Goal: Task Accomplishment & Management: Complete application form

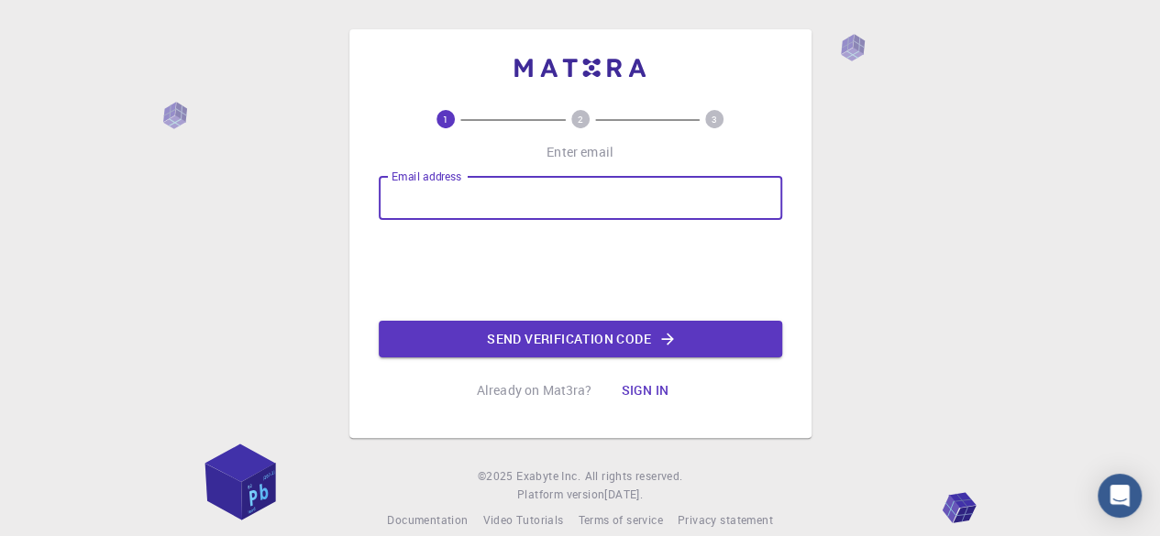
click at [515, 186] on input "Email address" at bounding box center [580, 198] width 403 height 44
type input "[EMAIL_ADDRESS][DOMAIN_NAME]"
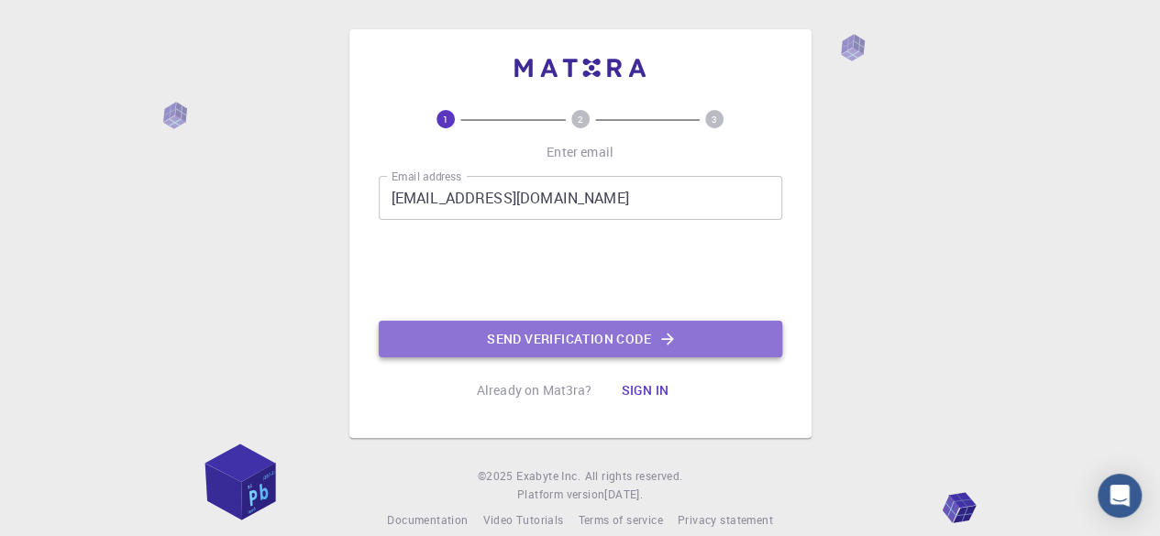
click at [469, 335] on button "Send verification code" at bounding box center [580, 339] width 403 height 37
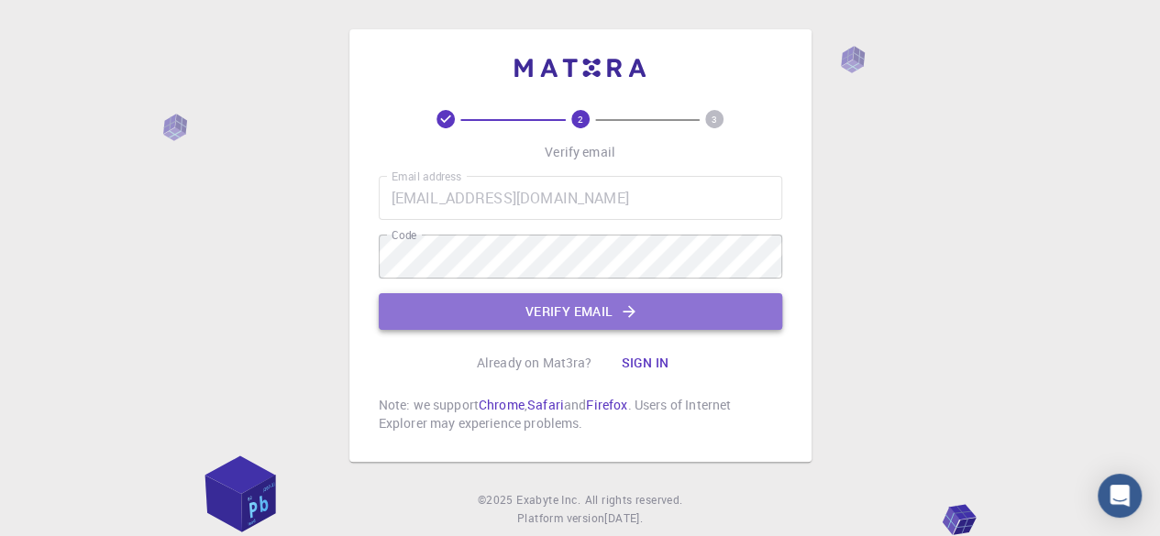
click at [438, 309] on button "Verify email" at bounding box center [580, 311] width 403 height 37
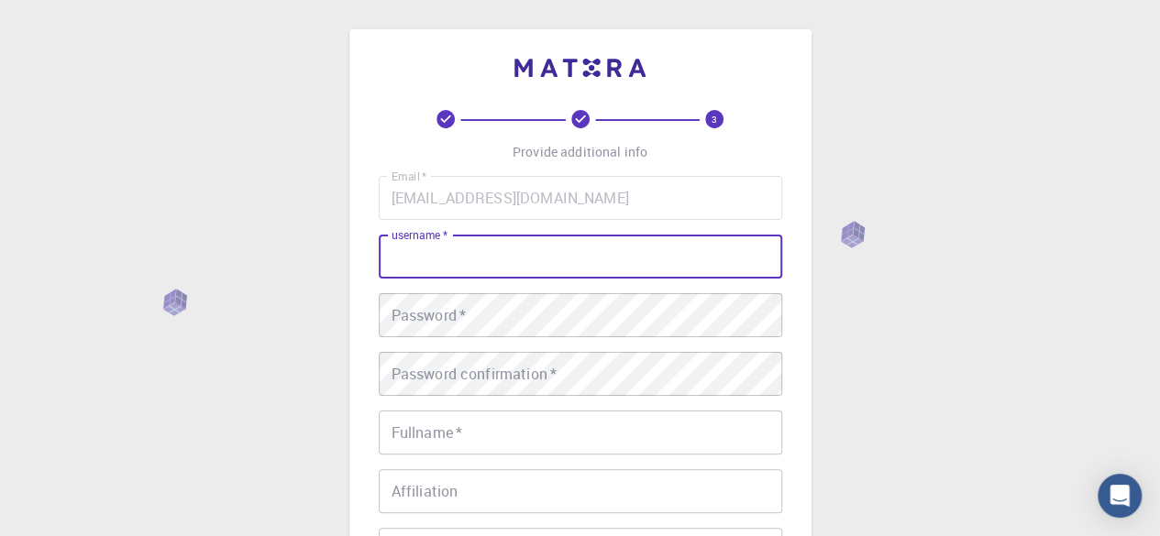
click at [434, 274] on input "username   *" at bounding box center [580, 257] width 403 height 44
type input "subasba"
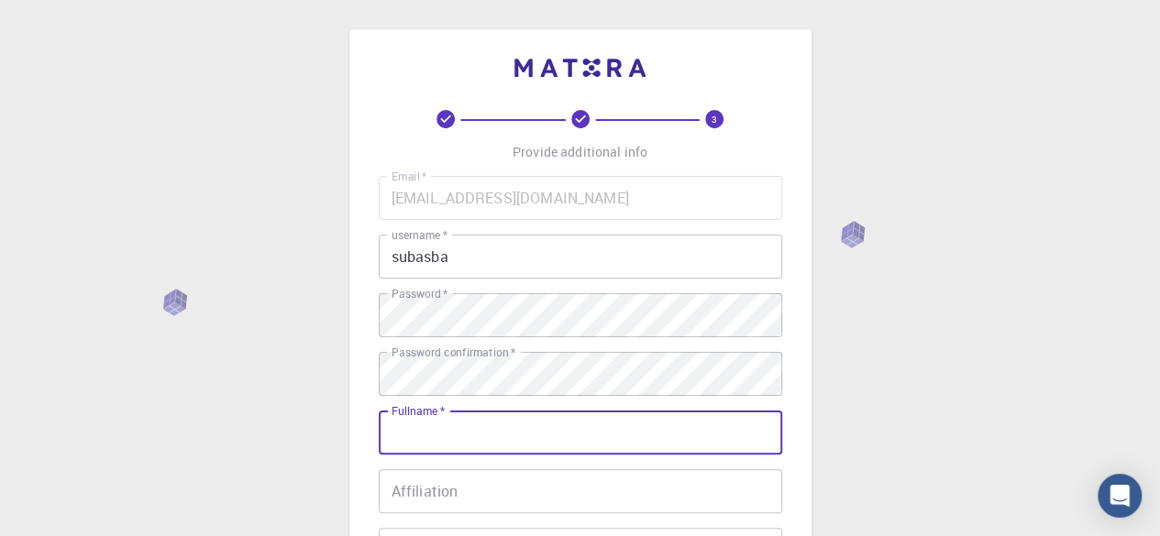
click at [454, 430] on input "Fullname   *" at bounding box center [580, 433] width 403 height 44
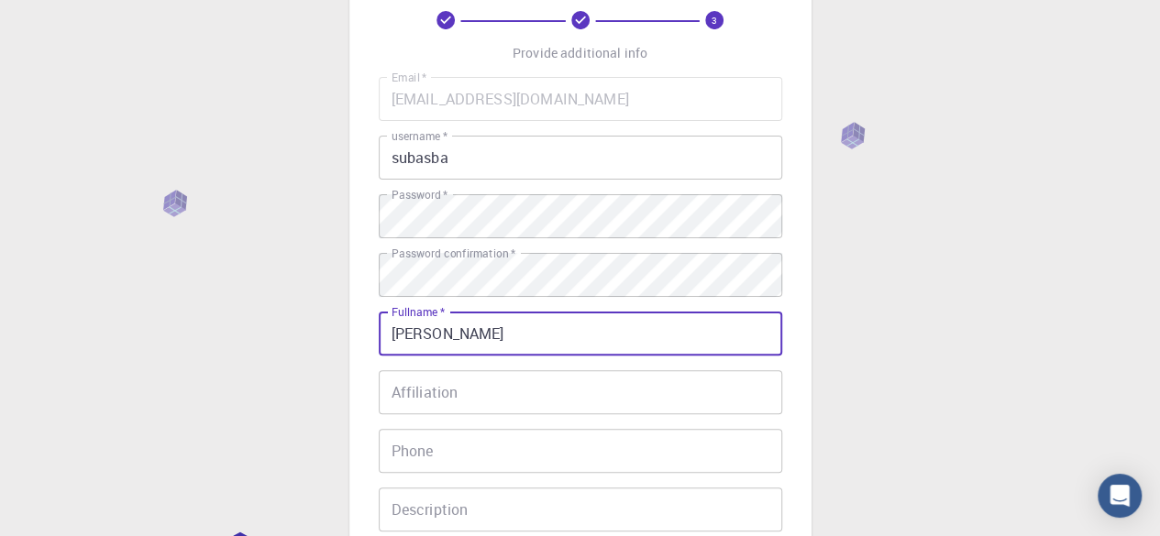
scroll to position [112, 0]
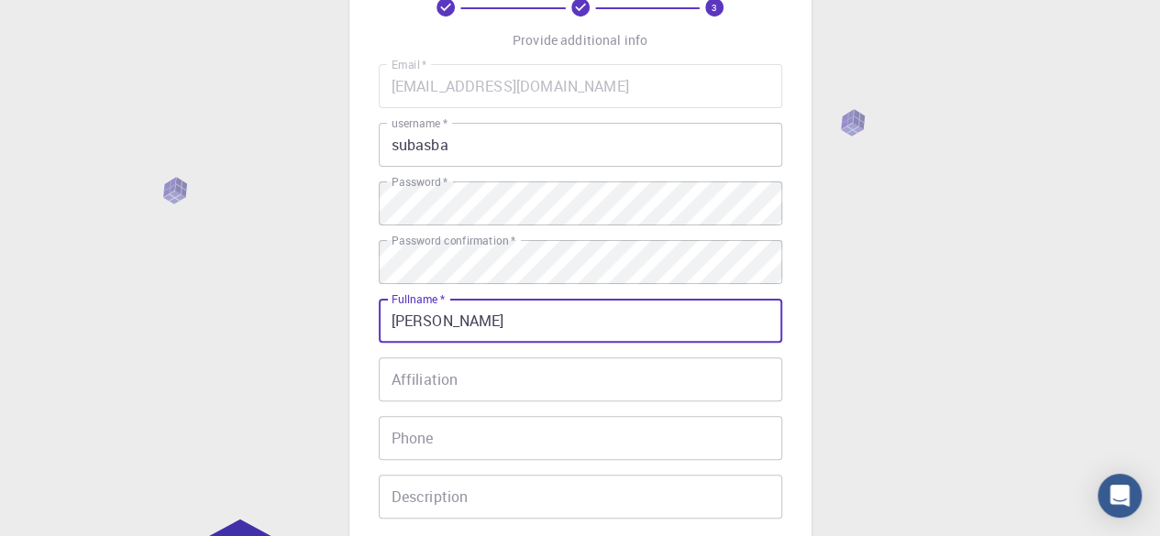
type input "[PERSON_NAME]"
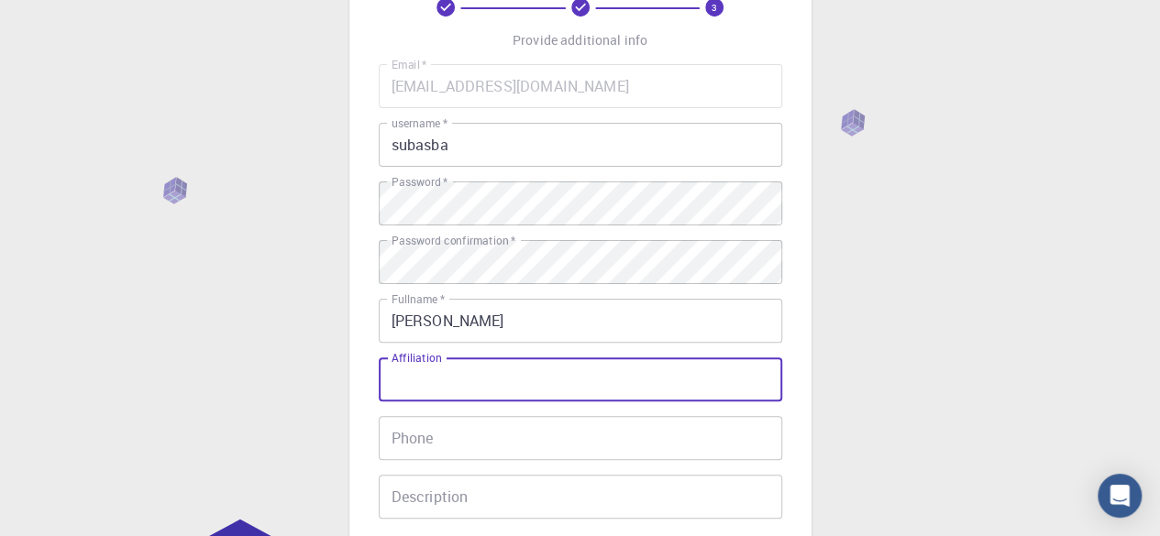
click at [457, 401] on input "Affiliation" at bounding box center [580, 379] width 403 height 44
type input "Nil"
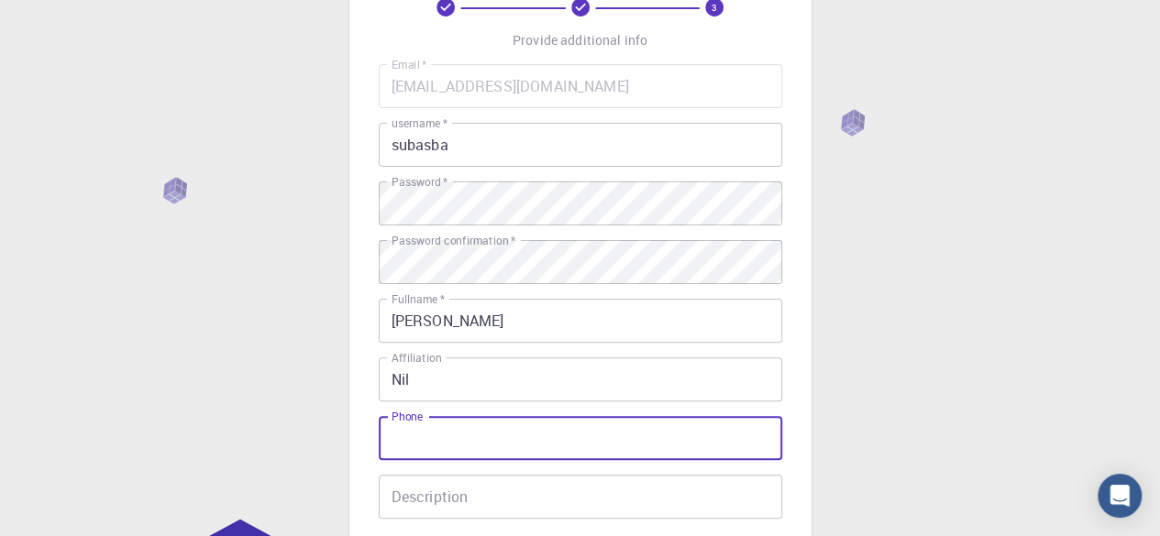
click at [454, 431] on input "Phone" at bounding box center [580, 438] width 403 height 44
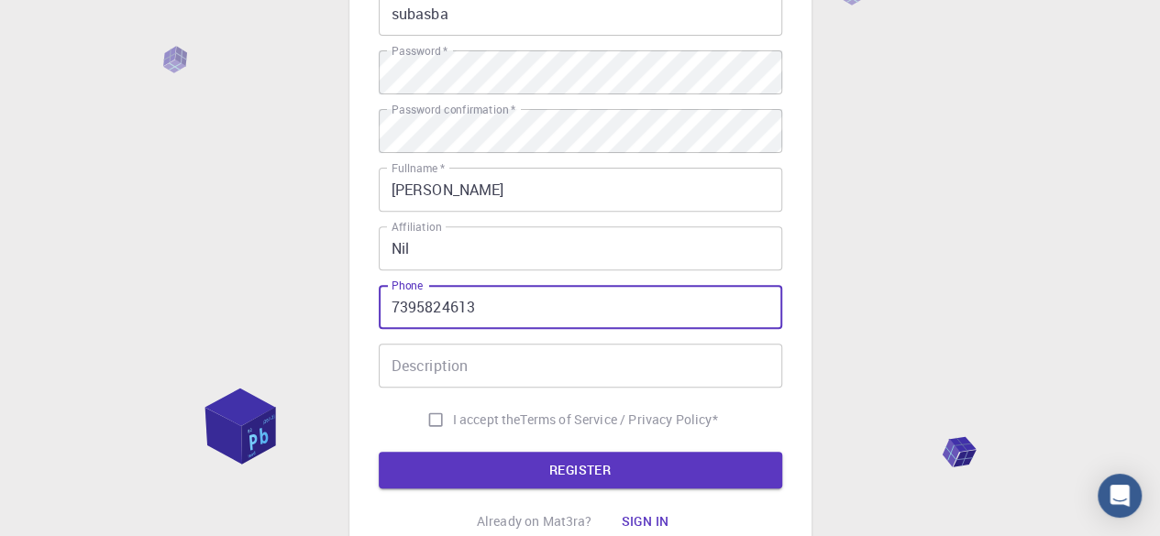
scroll to position [245, 0]
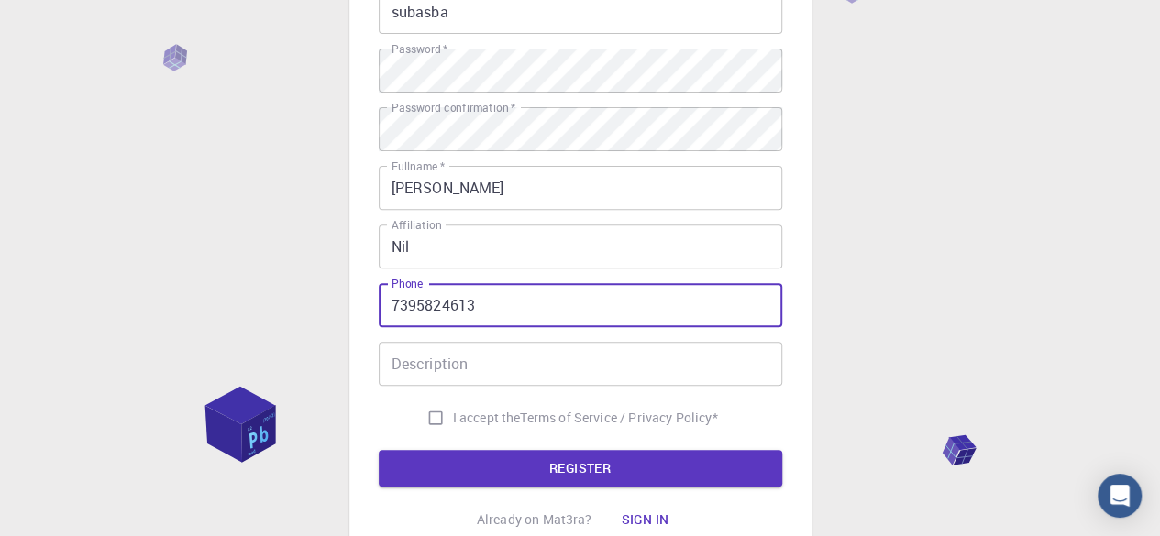
type input "7395824613"
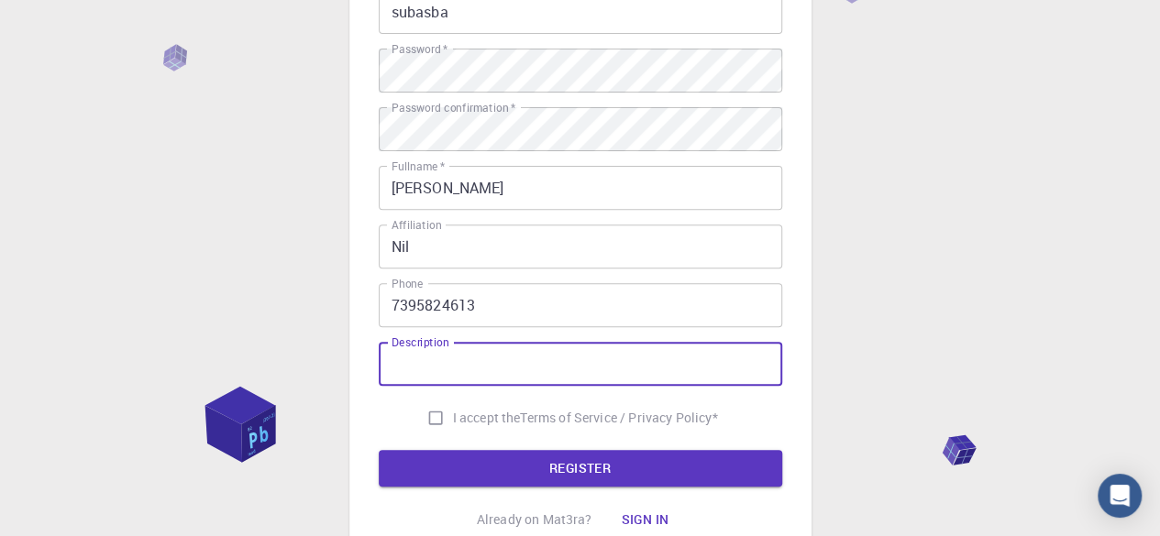
click at [480, 354] on input "Description" at bounding box center [580, 364] width 403 height 44
type input "Nil"
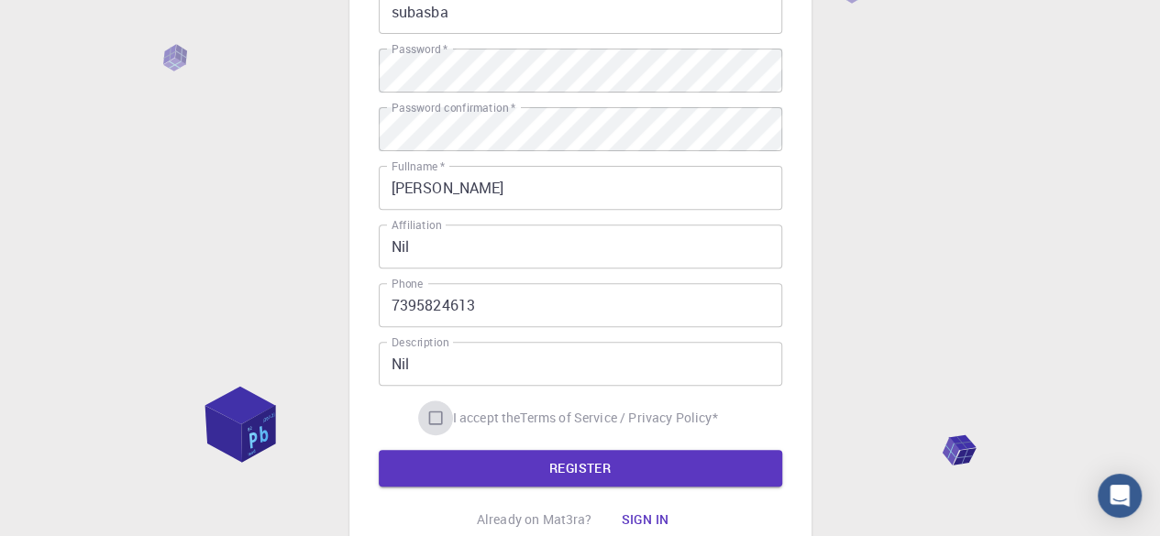
click at [426, 413] on input "I accept the Terms of Service / Privacy Policy *" at bounding box center [435, 418] width 35 height 35
checkbox input "true"
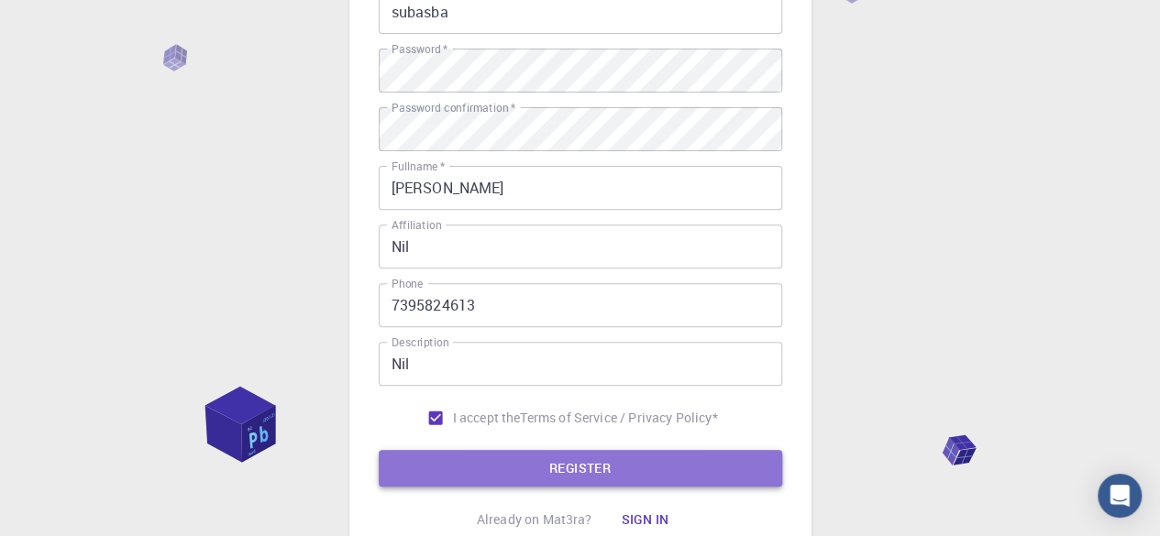
click at [457, 465] on button "REGISTER" at bounding box center [580, 468] width 403 height 37
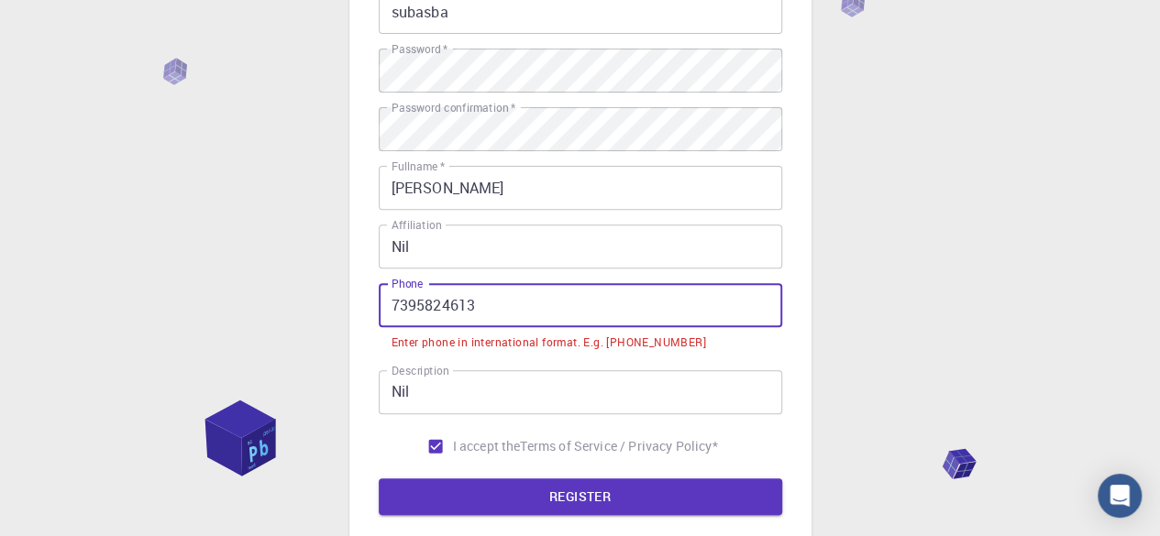
click at [391, 309] on input "7395824613" at bounding box center [580, 305] width 403 height 44
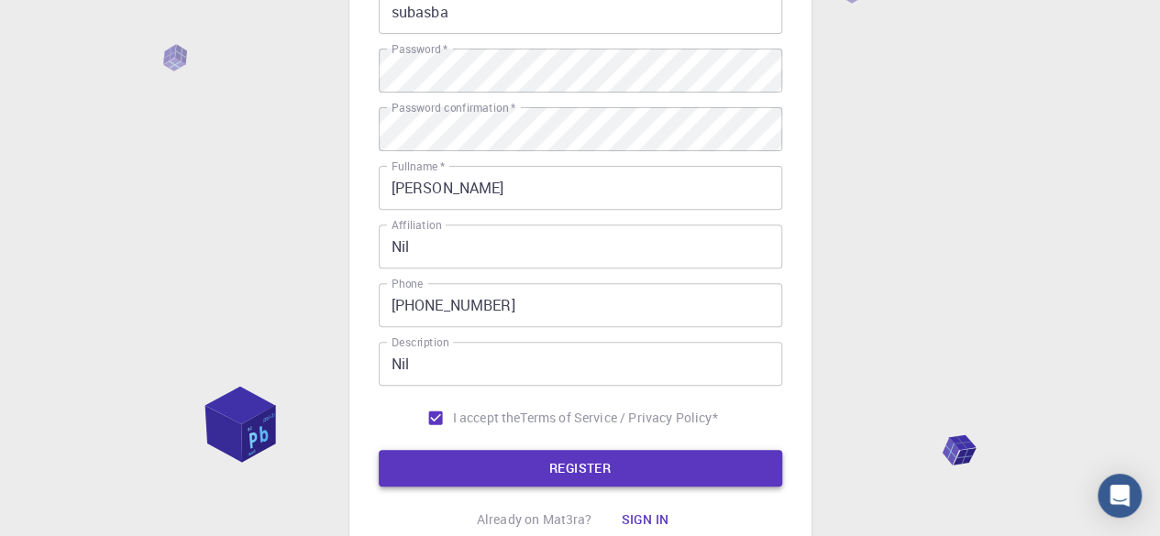
drag, startPoint x: 449, startPoint y: 448, endPoint x: 449, endPoint y: 468, distance: 20.2
click at [449, 468] on form "Email   * [EMAIL_ADDRESS][DOMAIN_NAME] Email   * username   * subasba username …" at bounding box center [580, 208] width 403 height 555
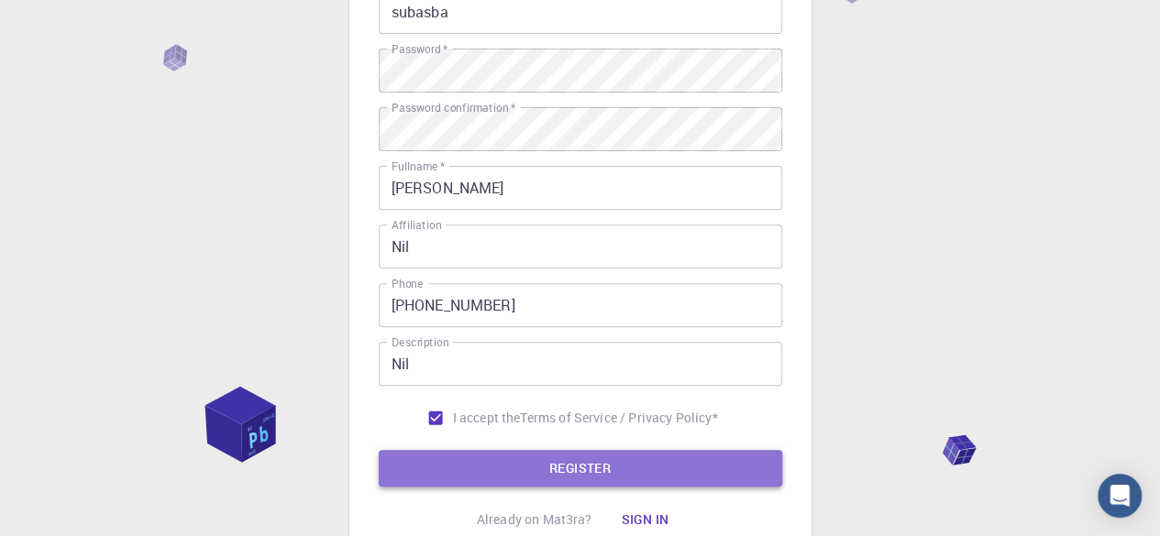
click at [449, 468] on button "REGISTER" at bounding box center [580, 468] width 403 height 37
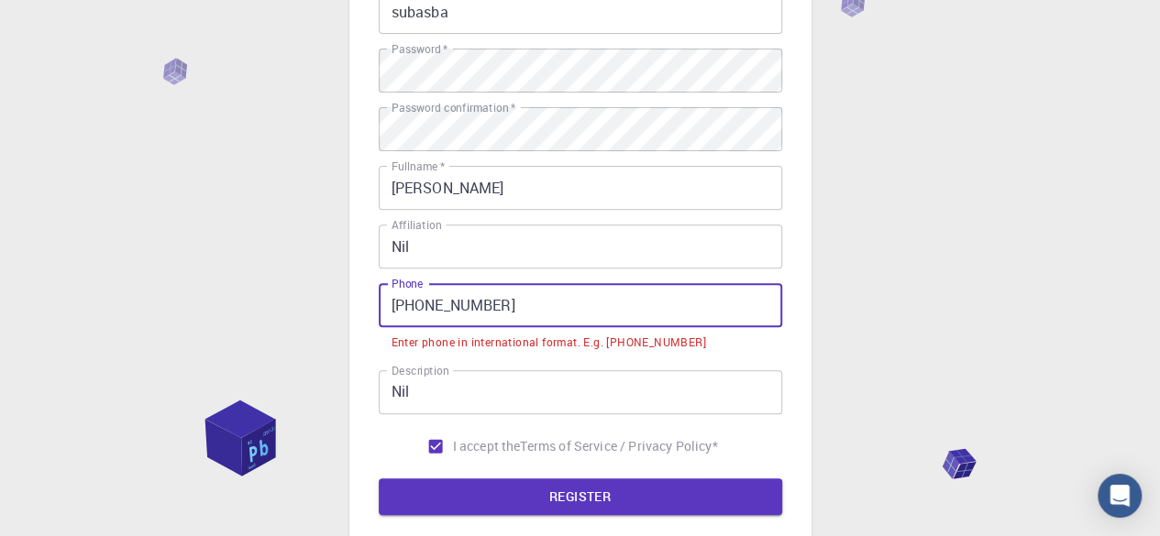
click at [420, 309] on input "[PHONE_NUMBER]" at bounding box center [580, 305] width 403 height 44
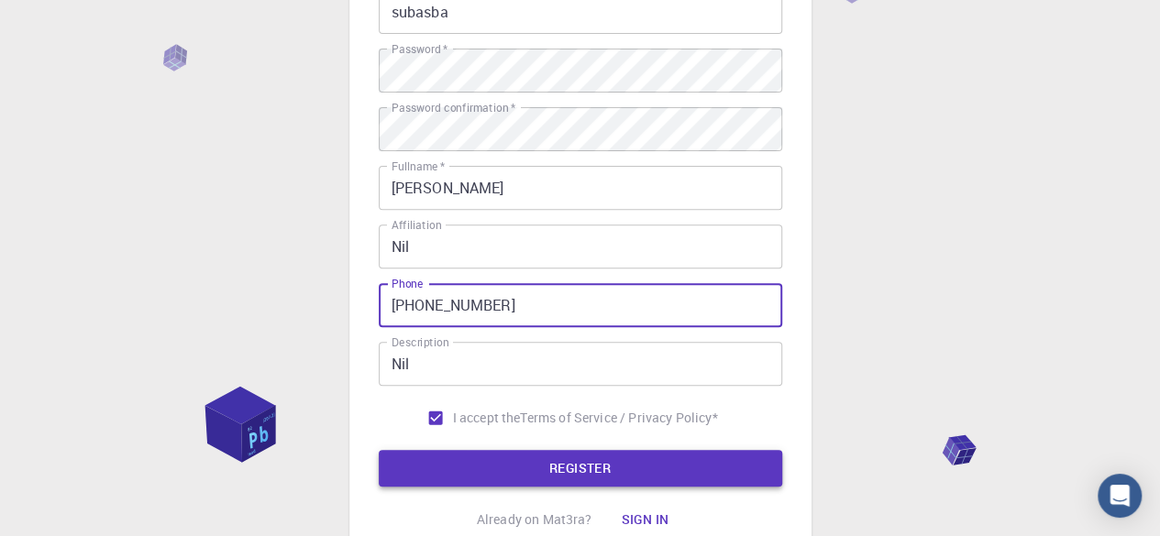
type input "[PHONE_NUMBER]"
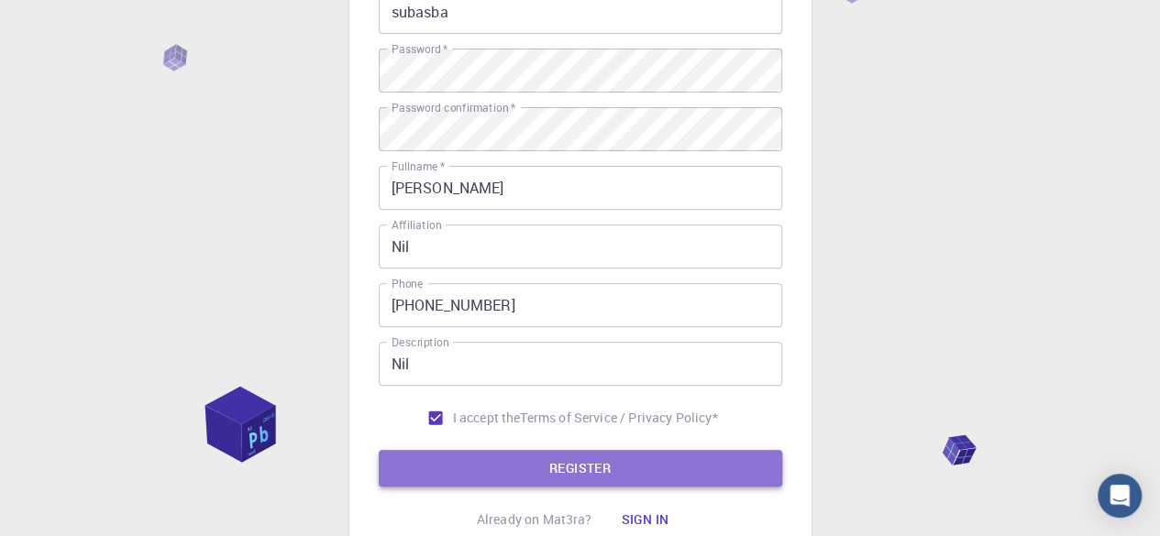
click at [464, 451] on button "REGISTER" at bounding box center [580, 468] width 403 height 37
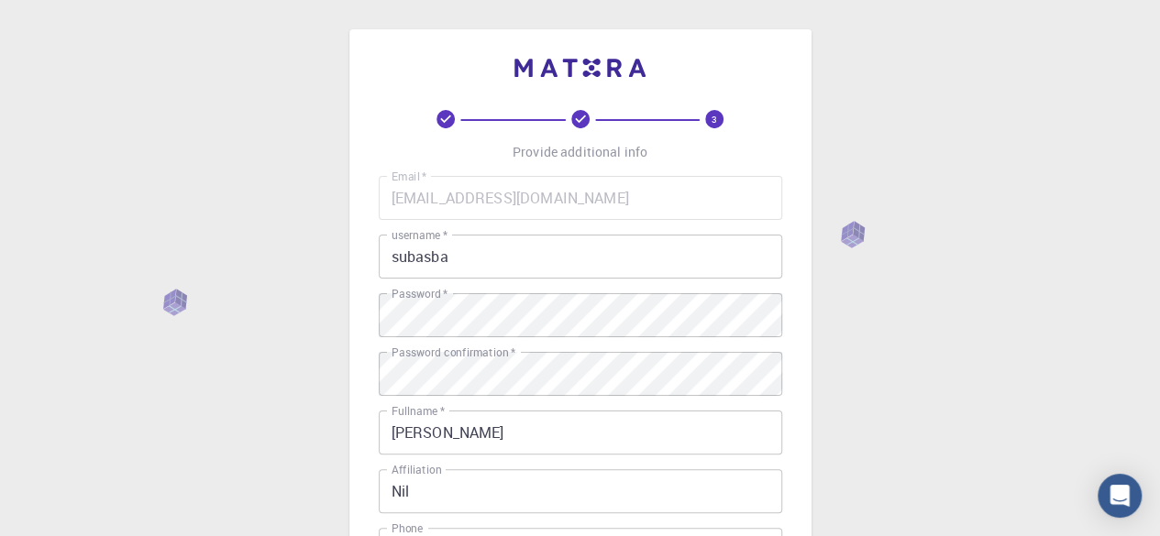
scroll to position [398, 0]
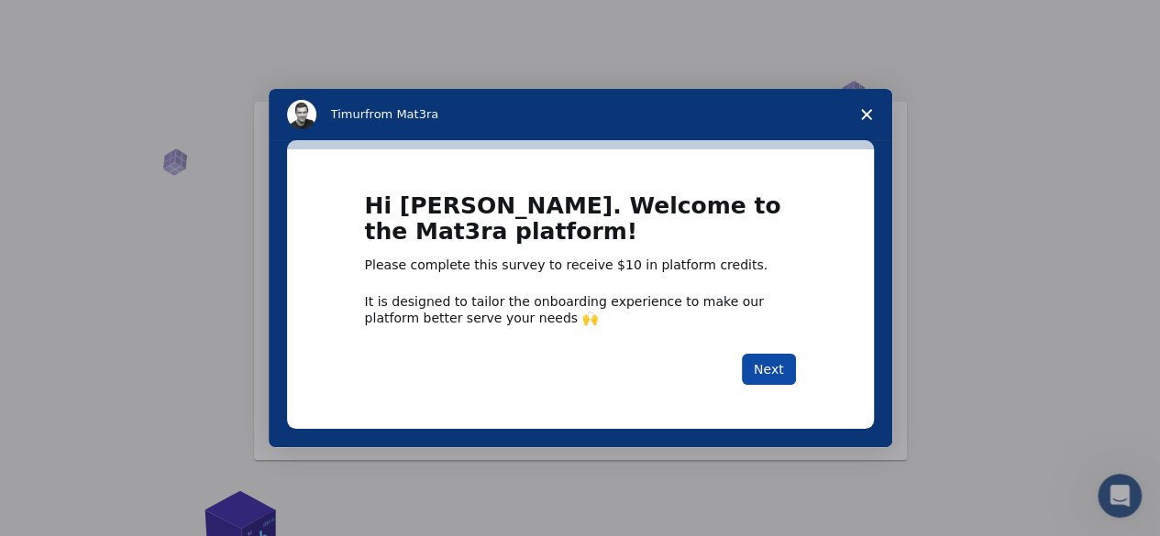
click at [785, 366] on button "Next" at bounding box center [769, 369] width 54 height 31
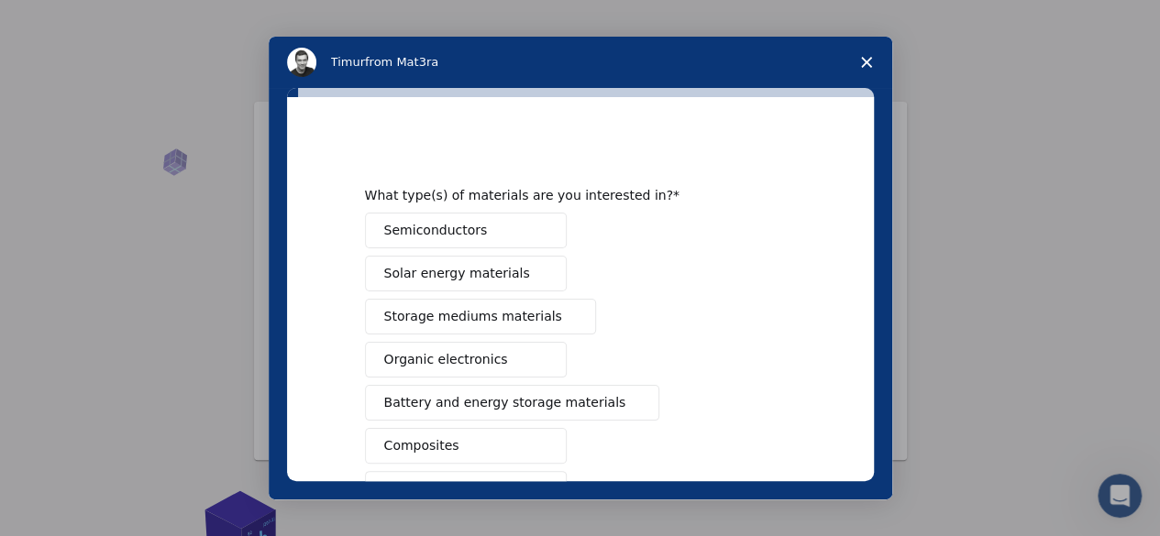
click at [469, 214] on button "Semiconductors" at bounding box center [466, 231] width 202 height 36
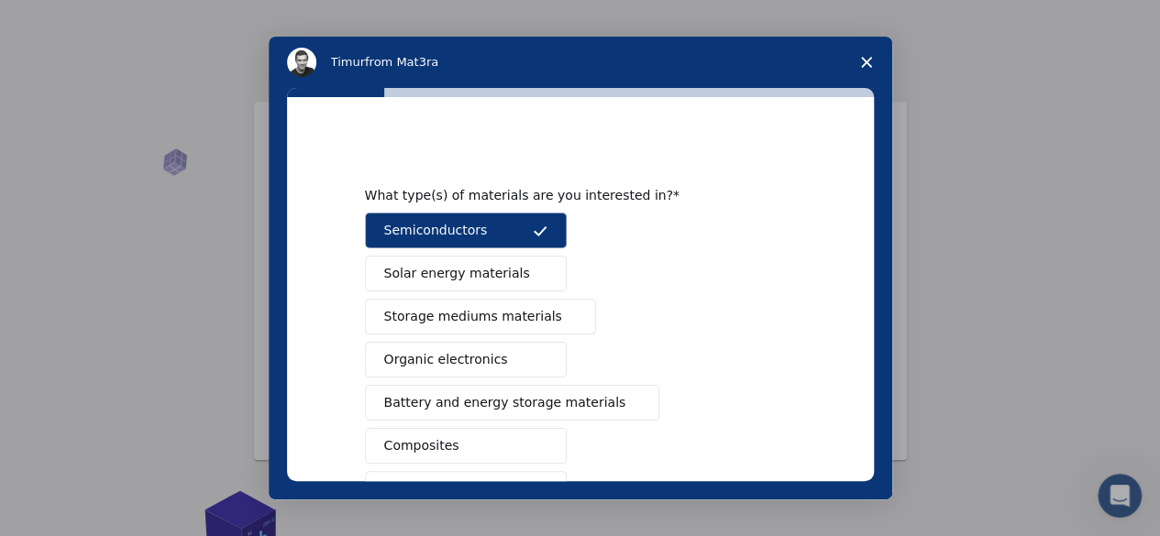
scroll to position [341, 0]
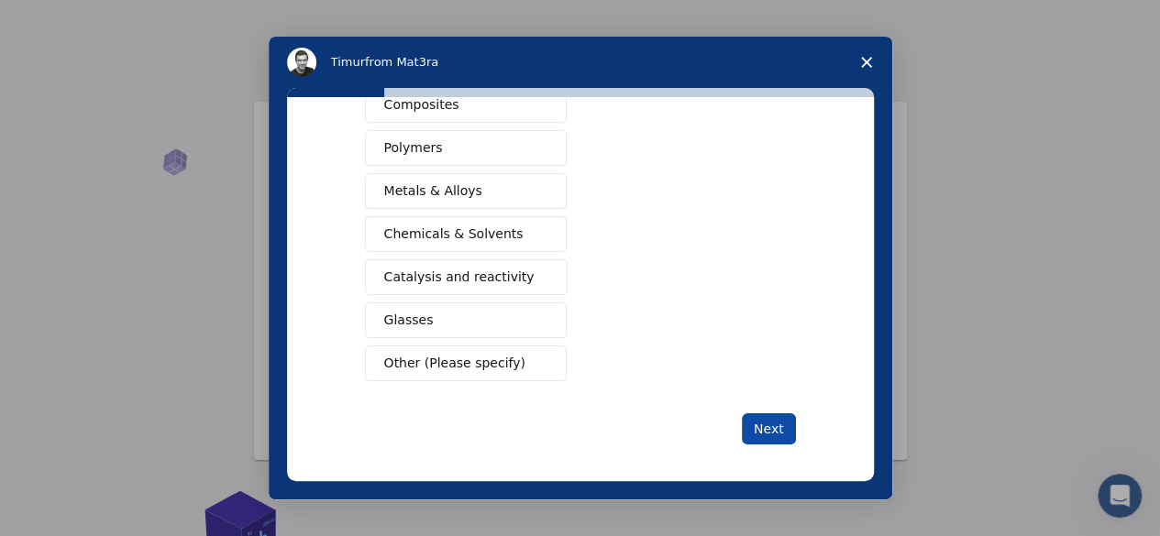
click at [747, 415] on button "Next" at bounding box center [769, 428] width 54 height 31
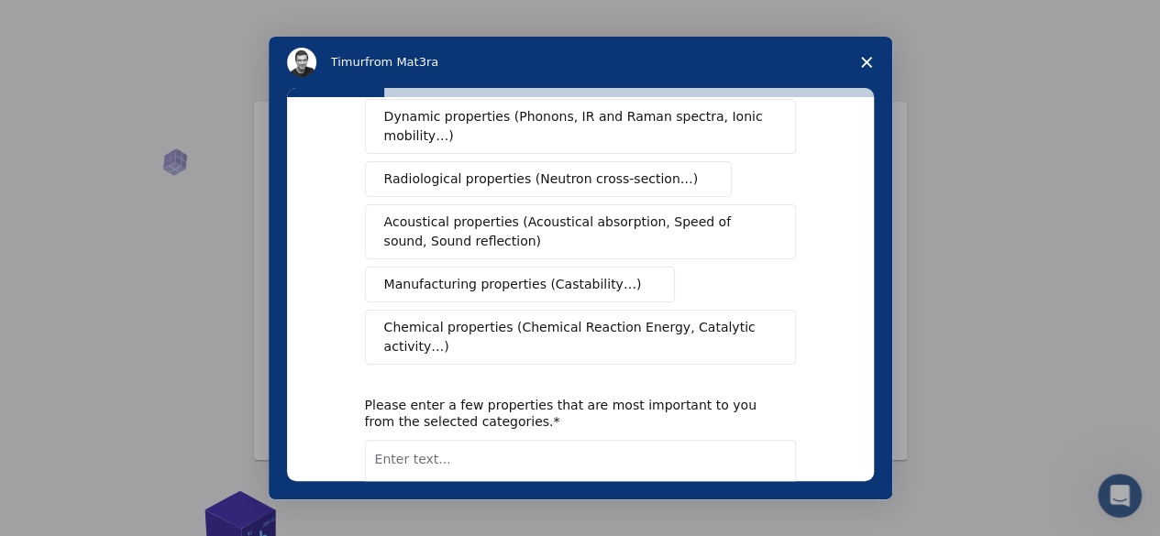
scroll to position [0, 0]
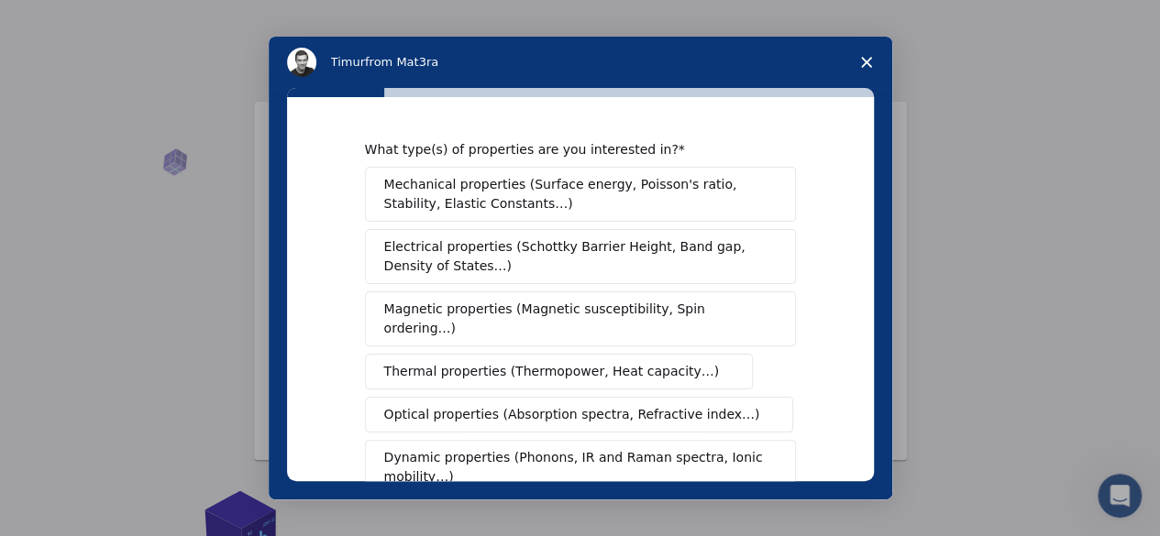
click at [587, 208] on span "Mechanical properties (Surface energy, Poisson's ratio, Stability, Elastic Cons…" at bounding box center [575, 194] width 382 height 38
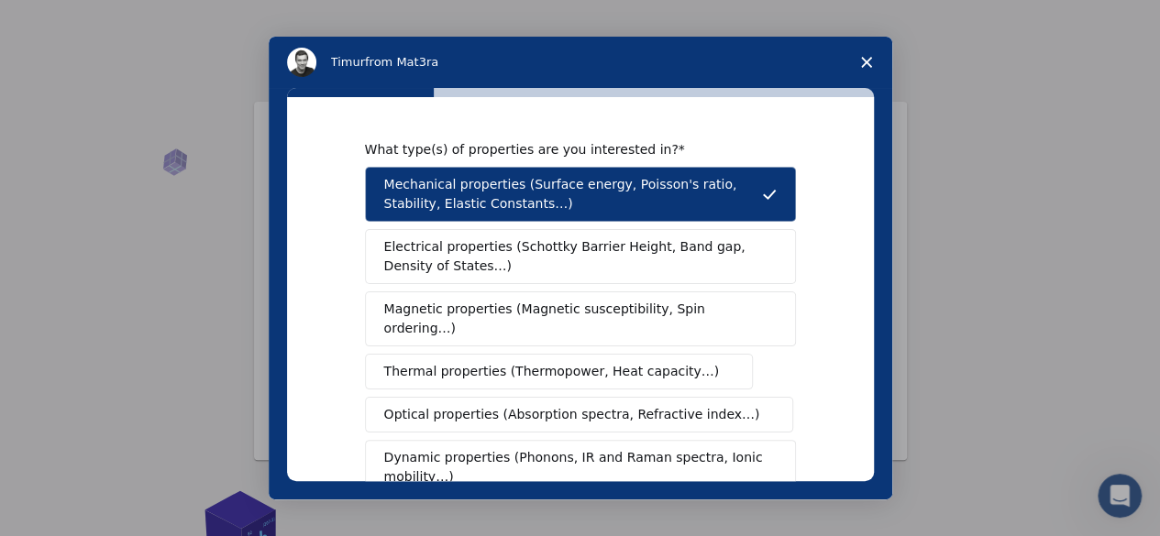
click at [571, 254] on span "Electrical properties (Schottky Barrier Height, Band gap, Density of States…)" at bounding box center [574, 256] width 381 height 38
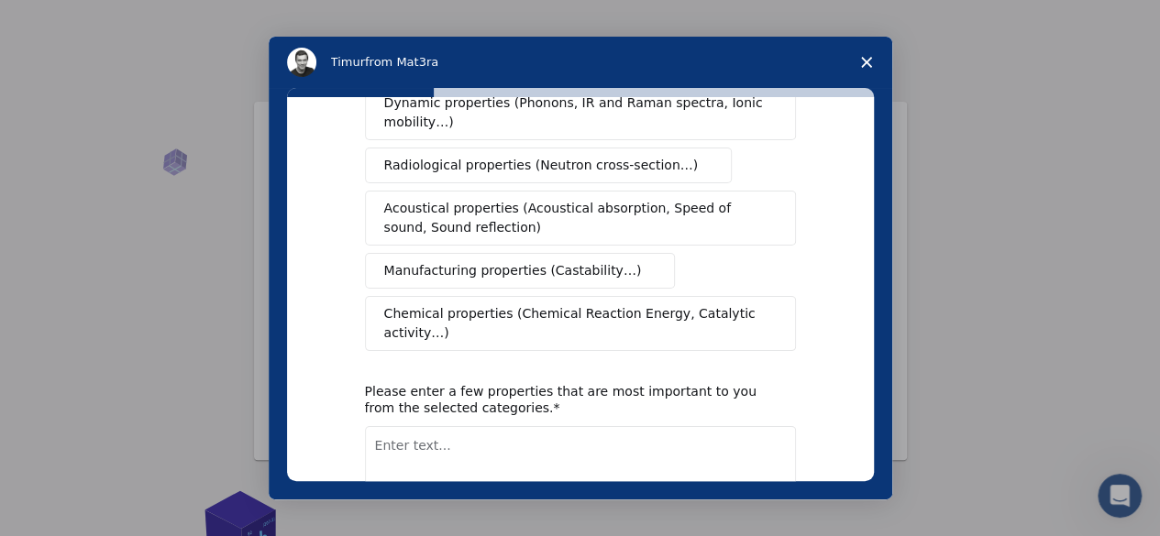
scroll to position [436, 0]
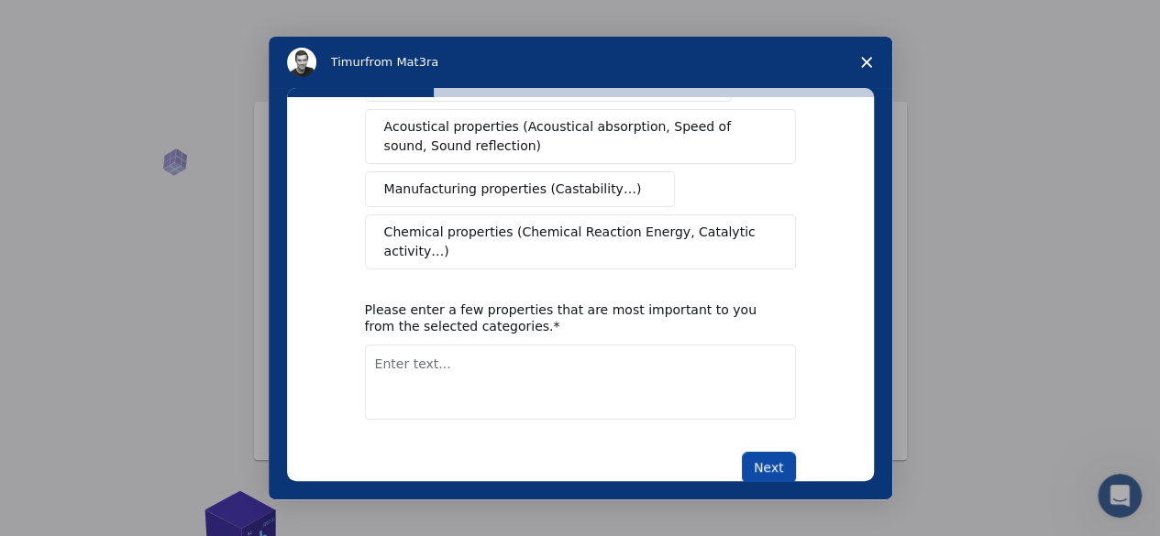
click at [758, 452] on button "Next" at bounding box center [769, 467] width 54 height 31
click at [537, 362] on textarea "Enter text..." at bounding box center [580, 382] width 431 height 75
type textarea "Nil"
click at [749, 452] on button "Next" at bounding box center [769, 467] width 54 height 31
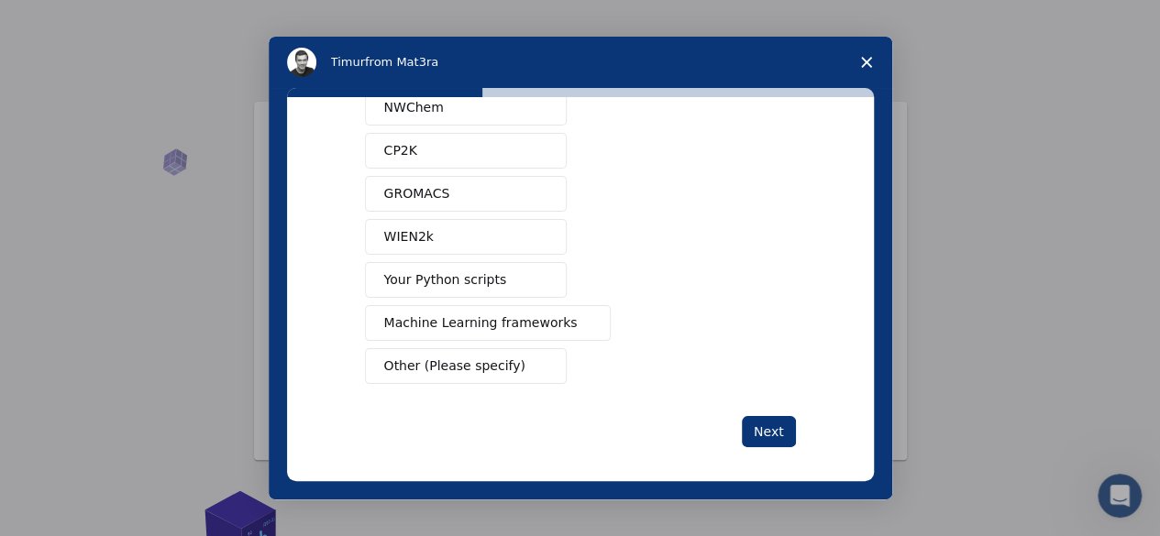
scroll to position [210, 0]
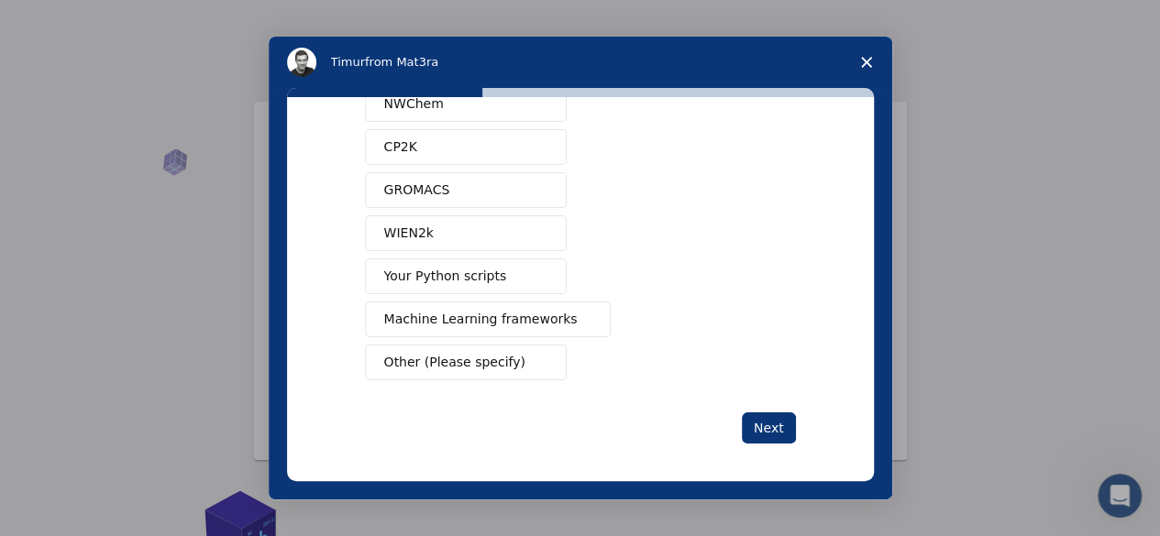
click at [456, 353] on span "Other (Please specify)" at bounding box center [454, 362] width 141 height 19
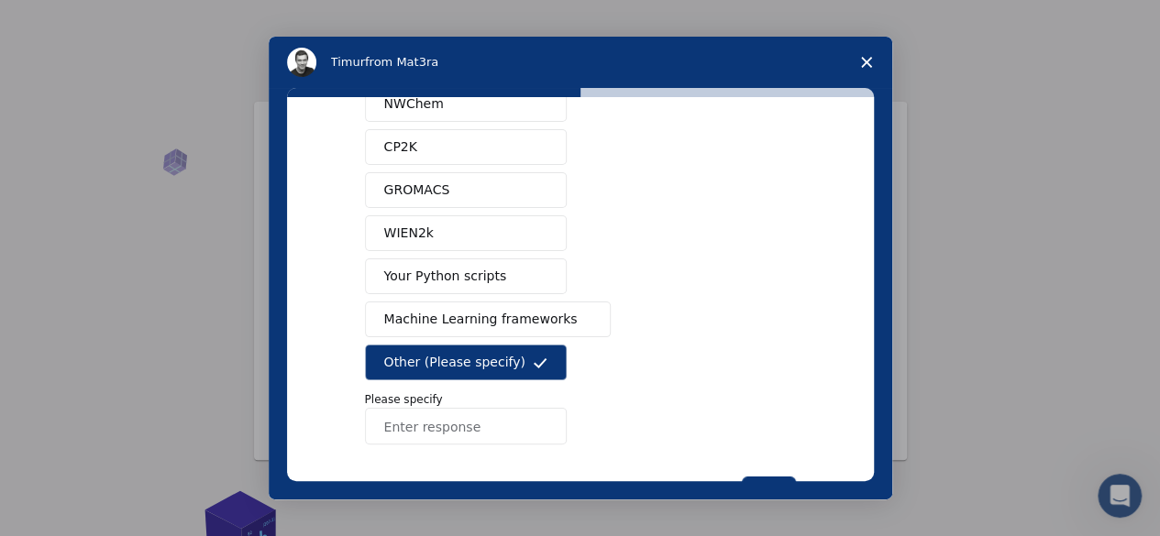
scroll to position [226, 0]
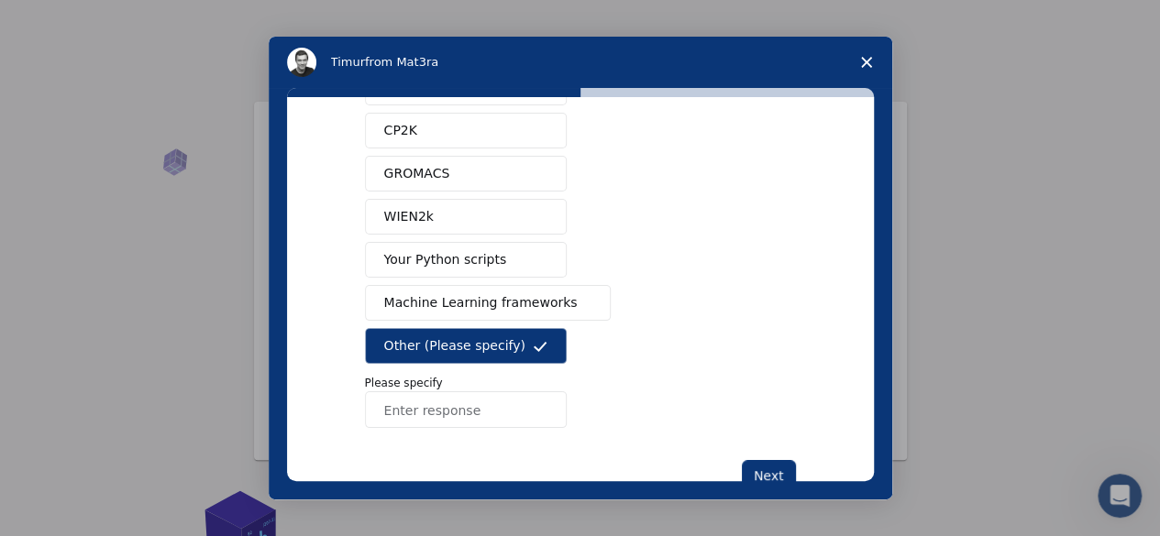
click at [513, 401] on input "Enter response" at bounding box center [466, 409] width 202 height 37
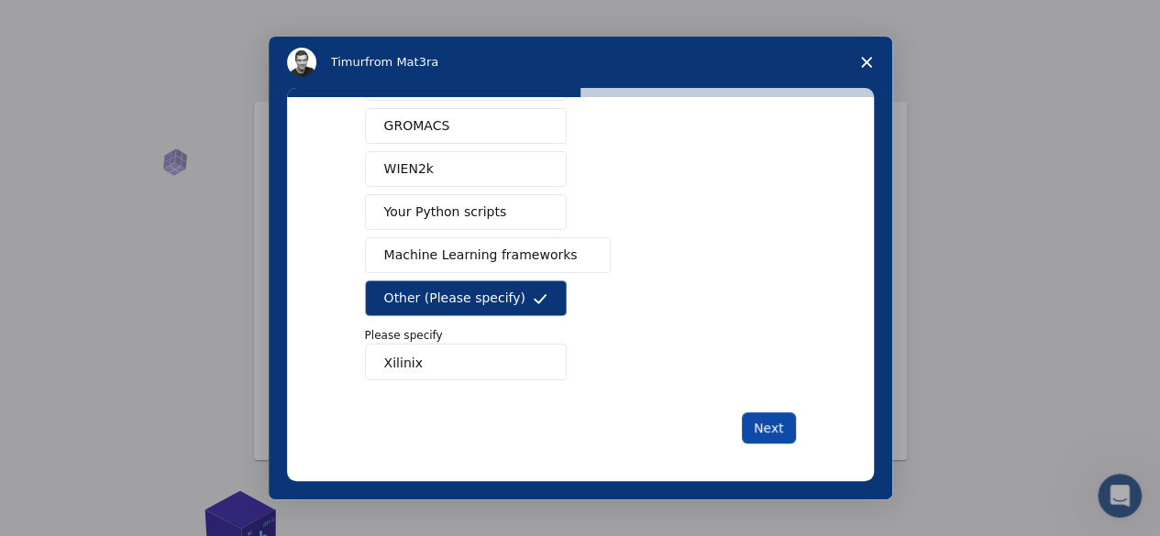
type input "Xilinix"
click at [787, 434] on button "Next" at bounding box center [769, 427] width 54 height 31
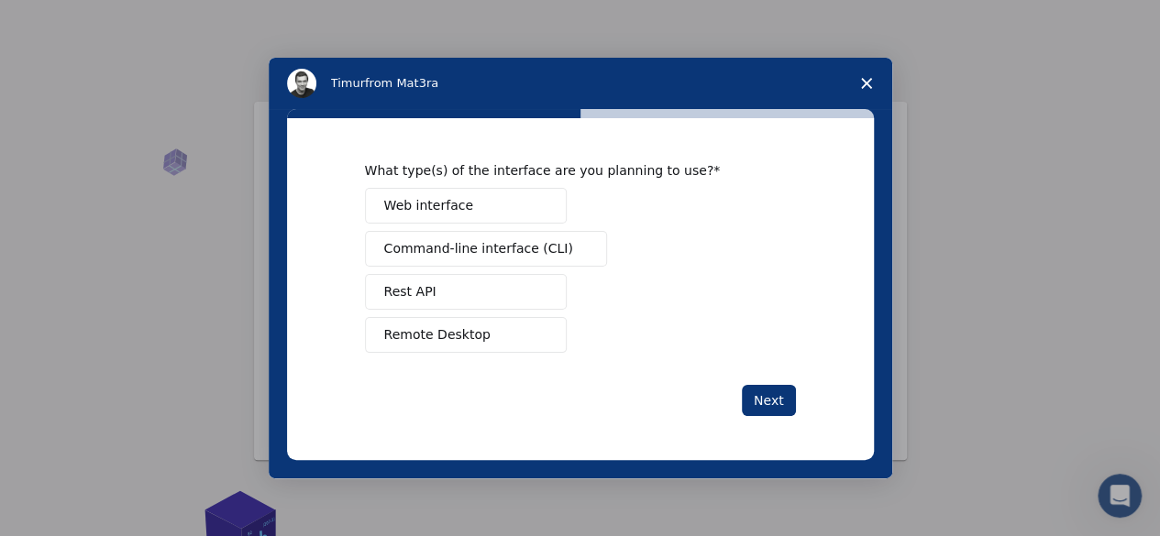
scroll to position [0, 0]
drag, startPoint x: 787, startPoint y: 434, endPoint x: 605, endPoint y: 302, distance: 225.7
click at [605, 302] on div "What type(s) of the interface are you planning to use? Web interface Command-li…" at bounding box center [580, 289] width 587 height 342
click at [476, 200] on button "Web interface" at bounding box center [466, 206] width 202 height 36
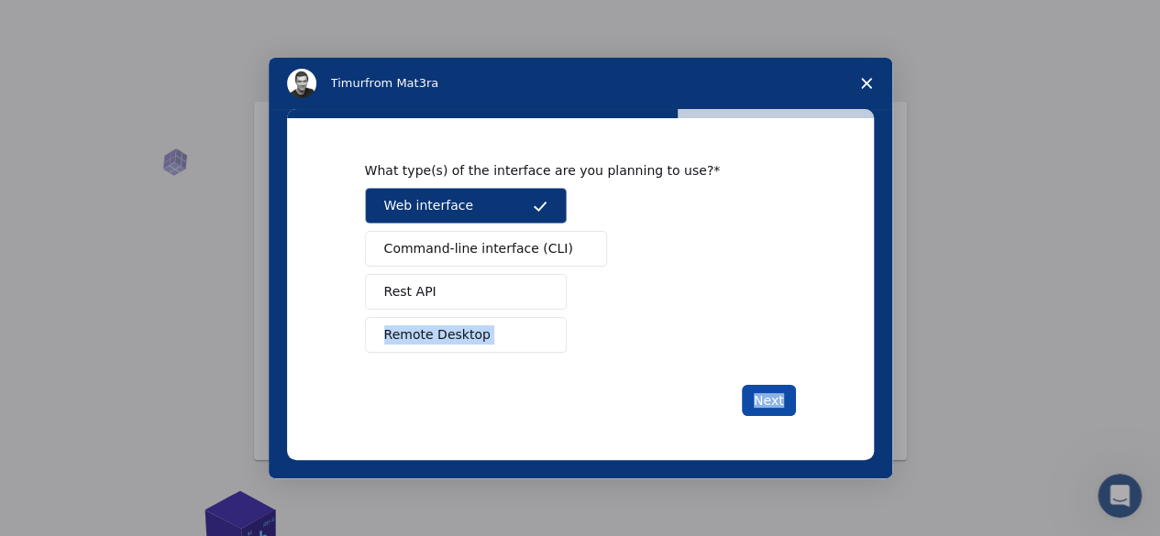
click at [766, 390] on button "Next" at bounding box center [769, 400] width 54 height 31
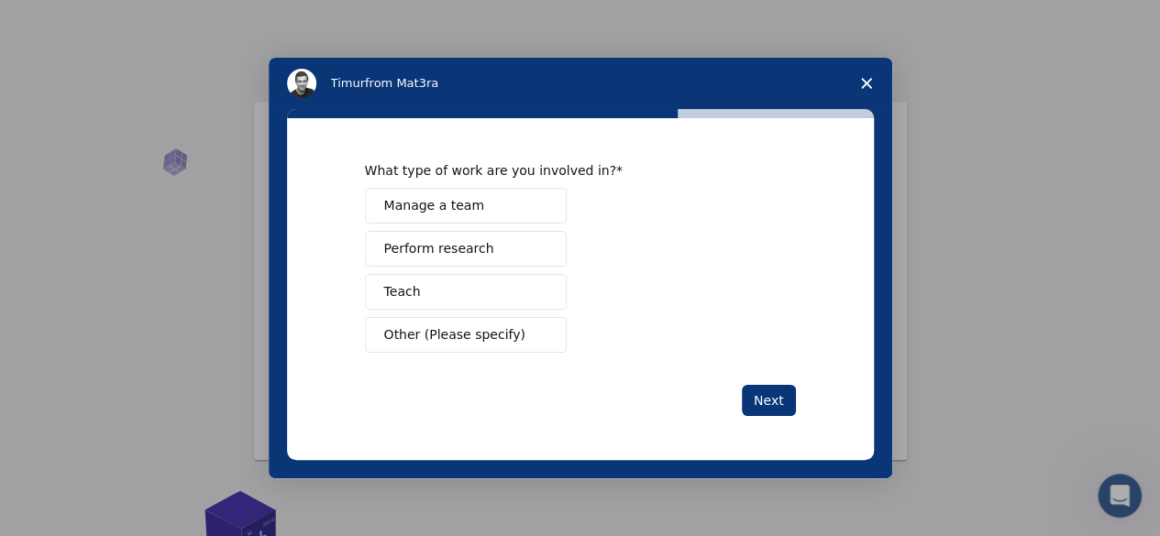
click at [500, 246] on button "Perform research" at bounding box center [466, 249] width 202 height 36
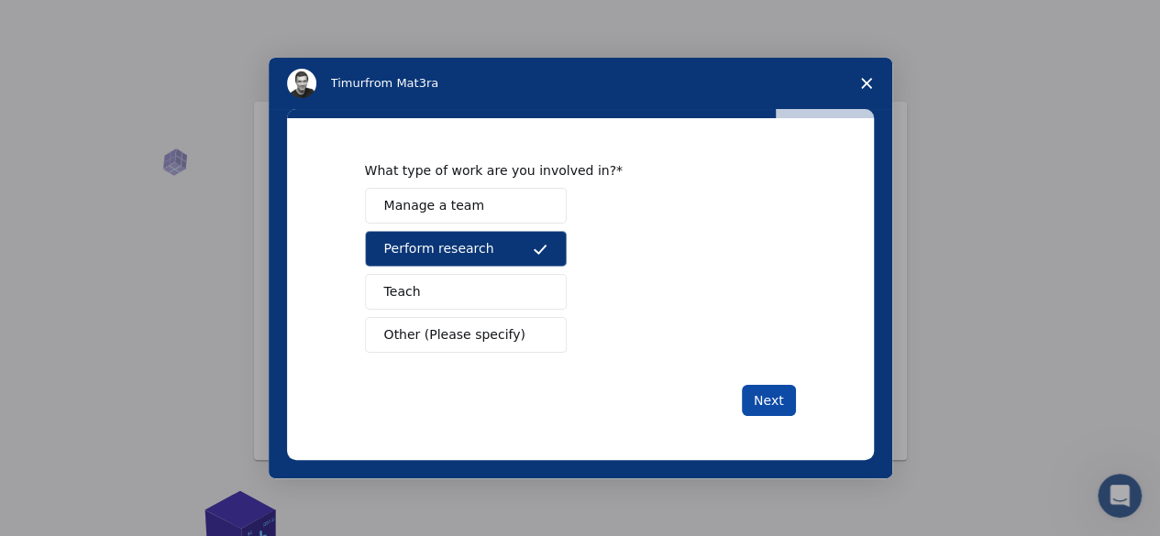
click at [782, 410] on button "Next" at bounding box center [769, 400] width 54 height 31
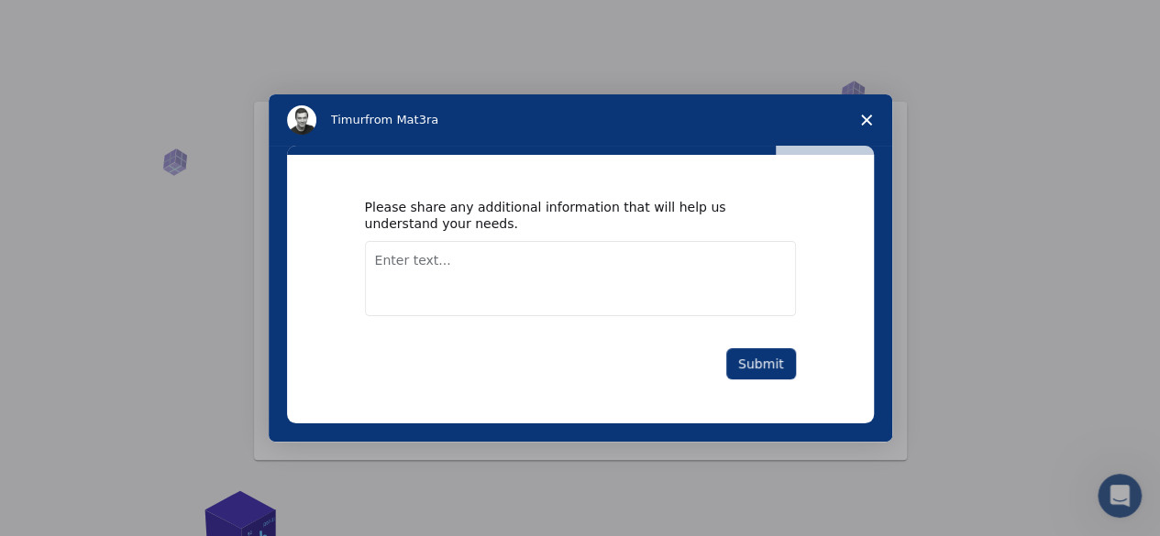
click at [579, 259] on textarea "Enter text..." at bounding box center [580, 278] width 431 height 75
type textarea "Nil"
click at [777, 365] on button "Submit" at bounding box center [761, 363] width 70 height 31
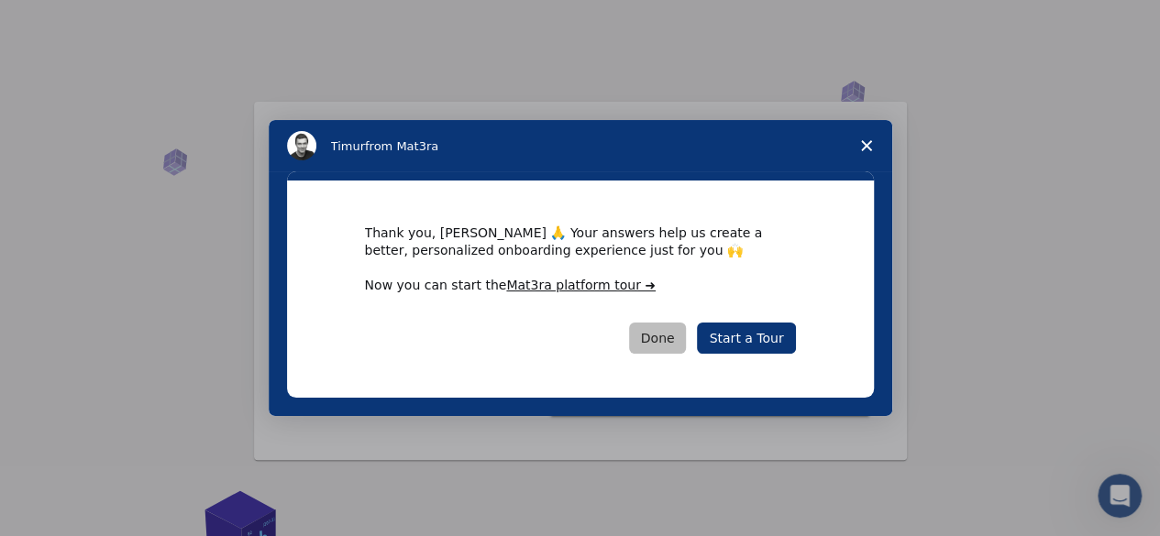
click at [662, 346] on button "Done" at bounding box center [658, 338] width 58 height 31
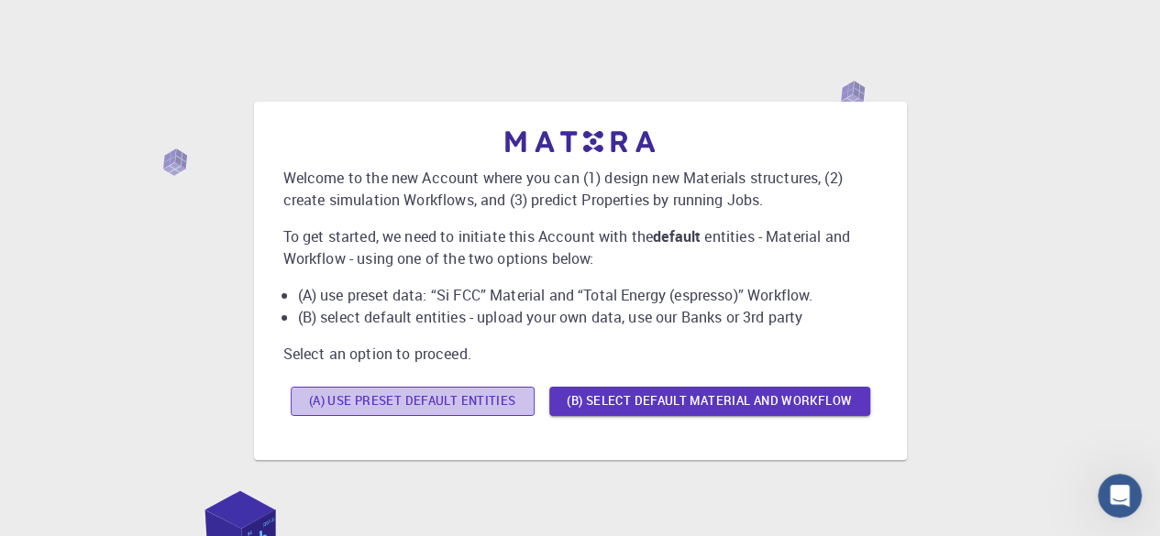
click at [506, 406] on button "(A) Use preset default entities" at bounding box center [413, 401] width 244 height 29
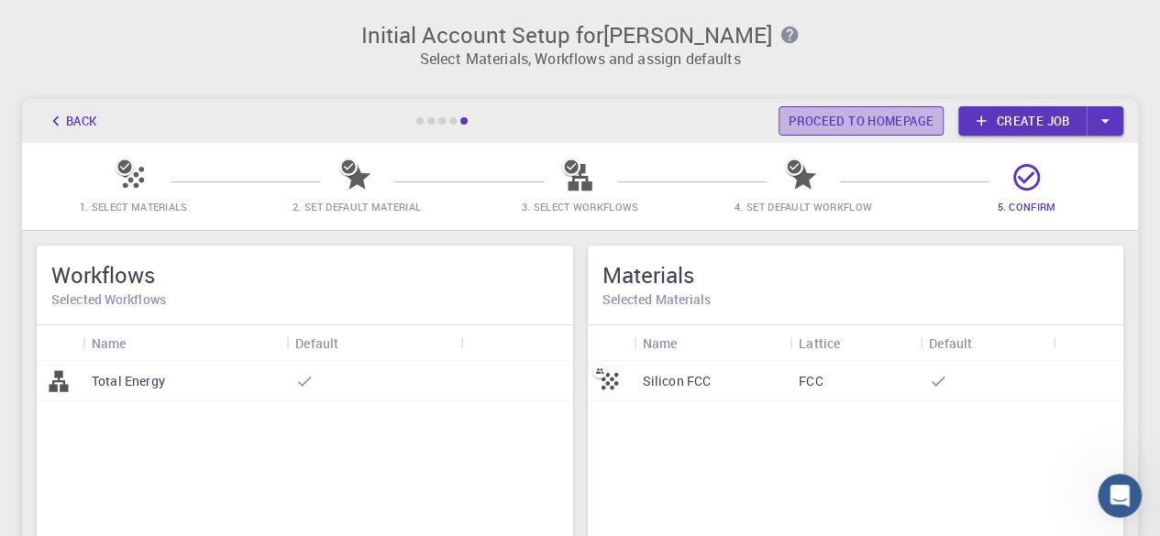
click at [834, 125] on link "Proceed to homepage" at bounding box center [860, 120] width 165 height 29
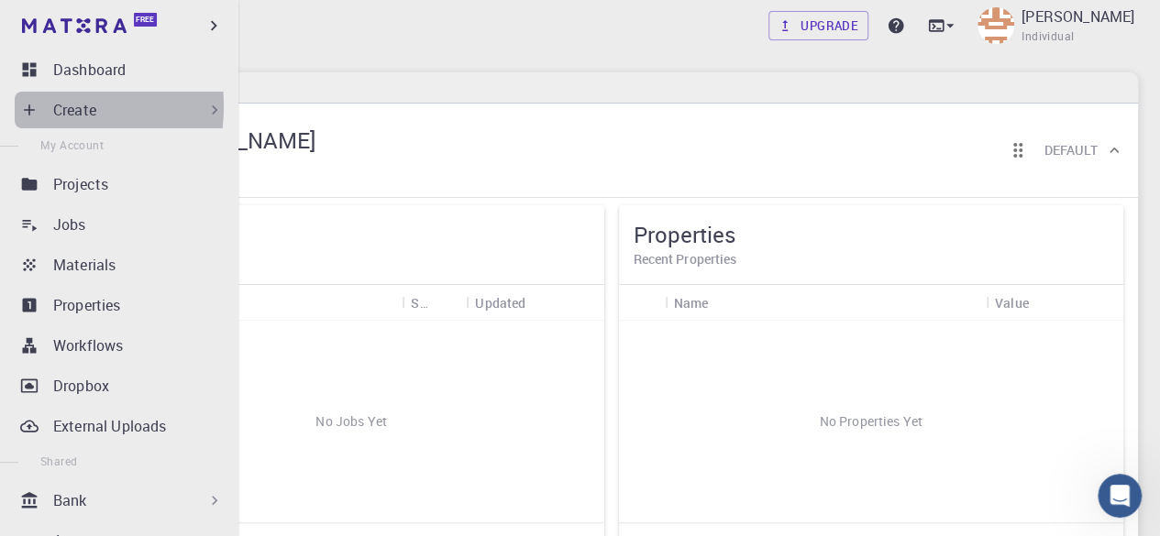
click at [20, 106] on icon at bounding box center [29, 110] width 18 height 18
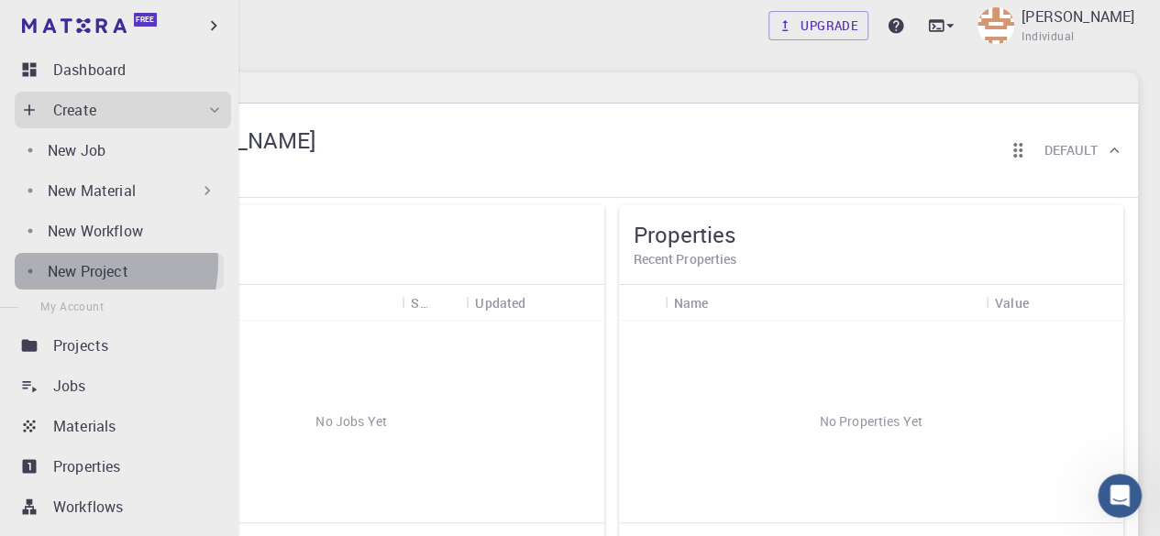
click at [76, 262] on p "New Project" at bounding box center [88, 271] width 81 height 22
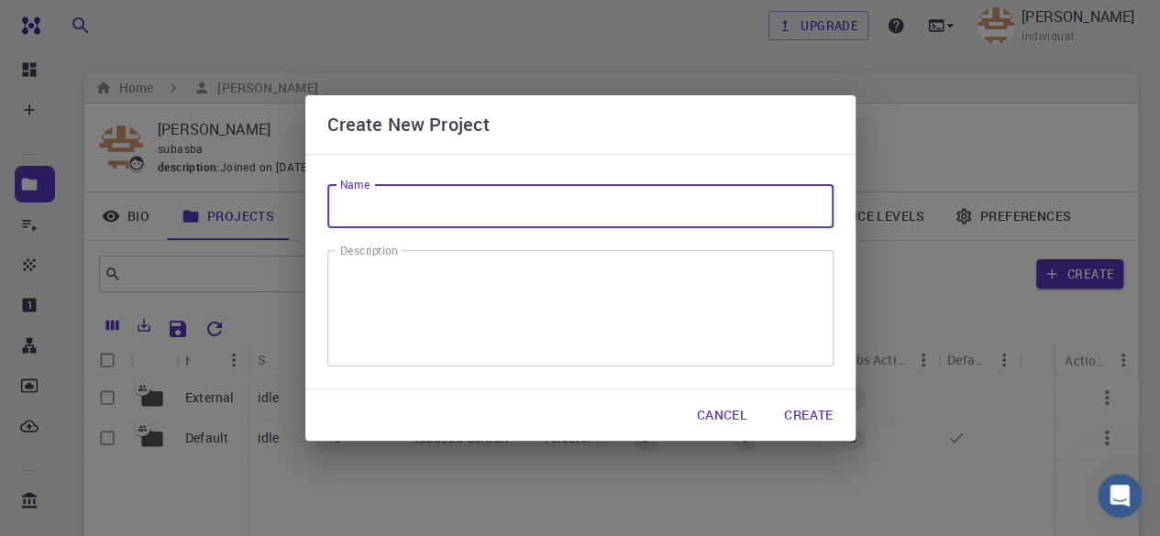
click at [513, 211] on input "Name" at bounding box center [580, 206] width 506 height 44
type input "Helo"
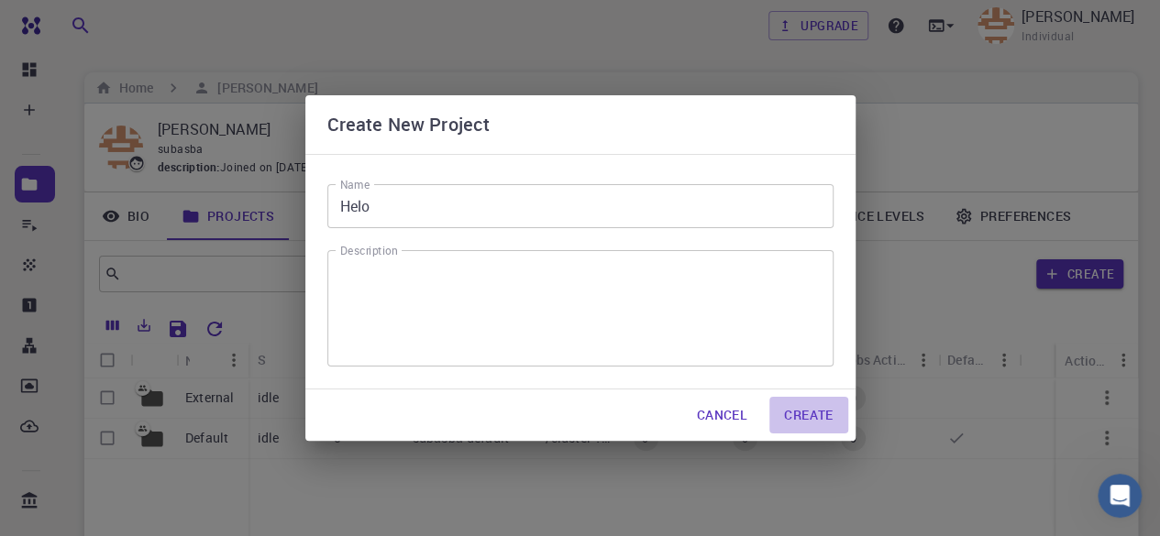
click at [829, 421] on button "Create" at bounding box center [808, 415] width 78 height 37
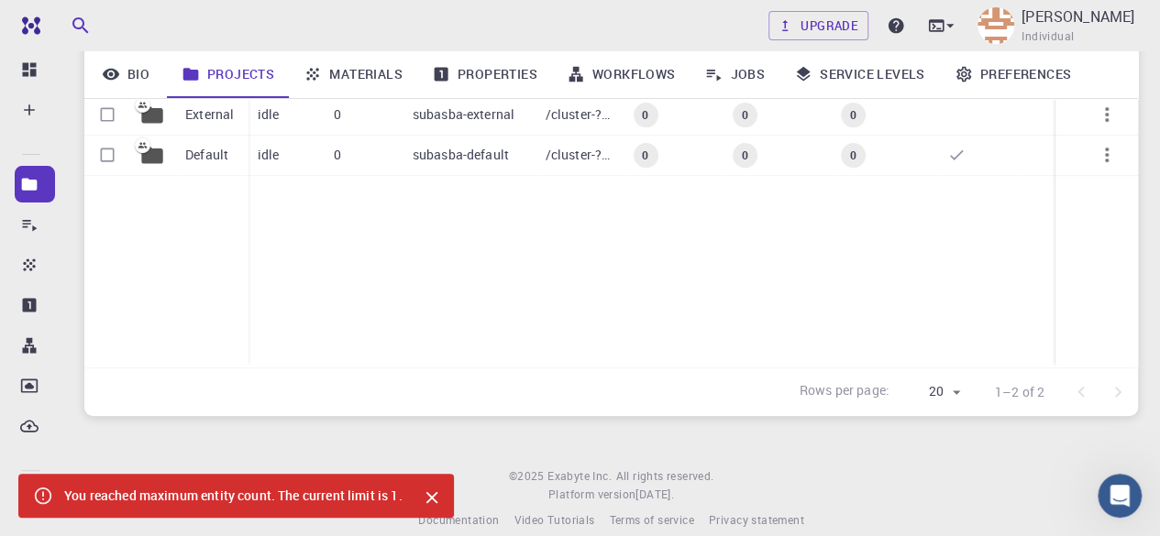
scroll to position [283, 0]
